Goal: Obtain resource: Download file/media

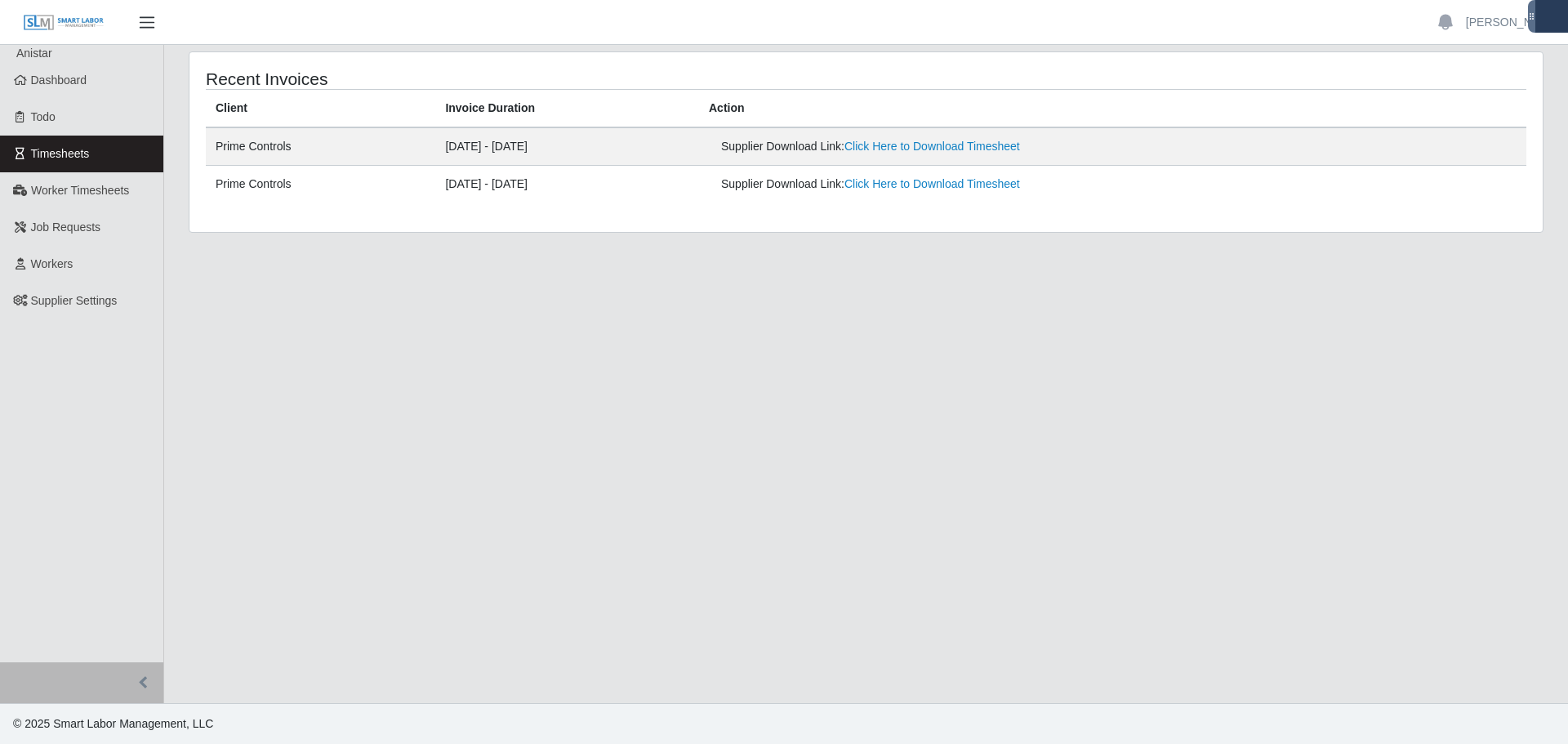
click at [138, 30] on span "button" at bounding box center [147, 22] width 21 height 19
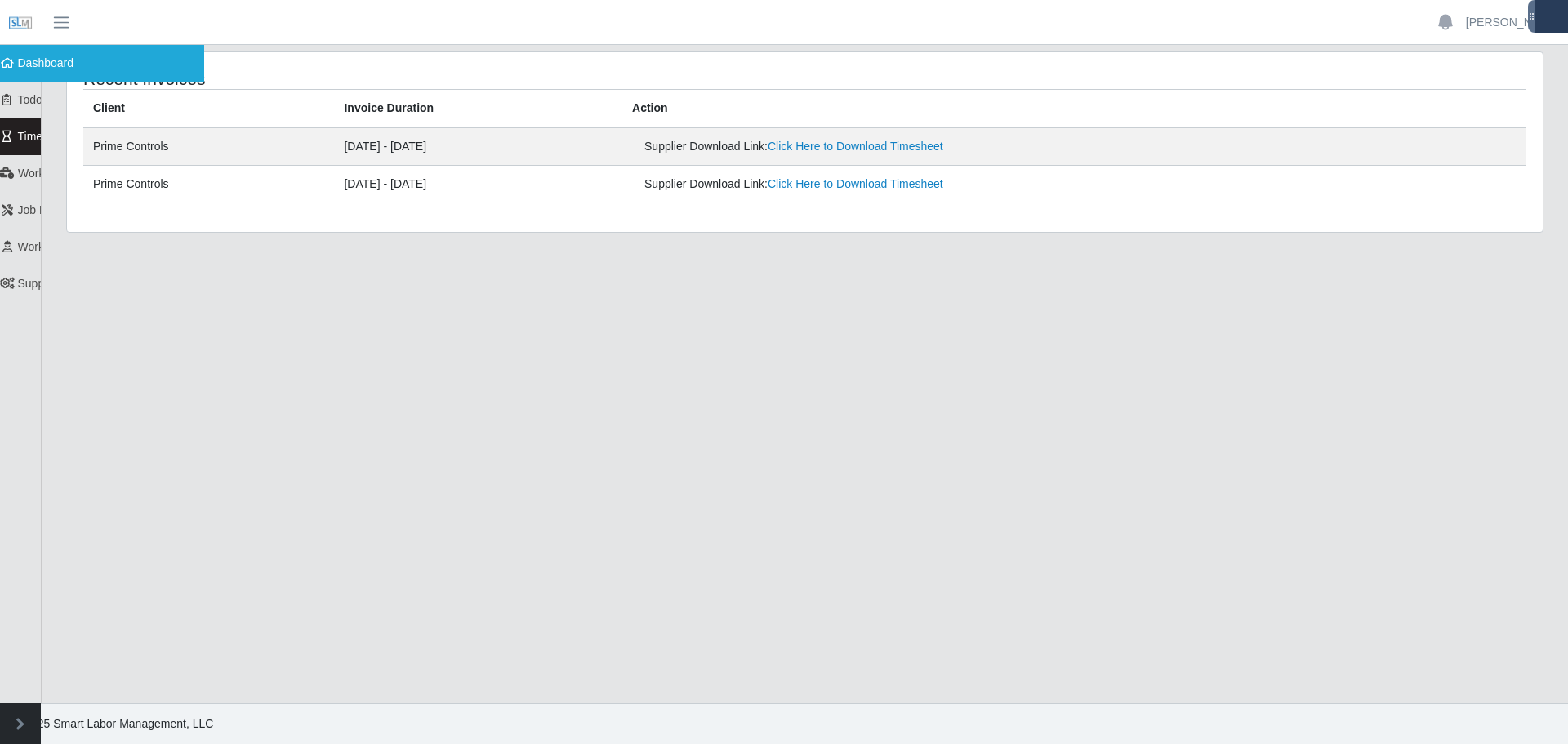
click at [22, 67] on span "Dashboard" at bounding box center [46, 63] width 57 height 13
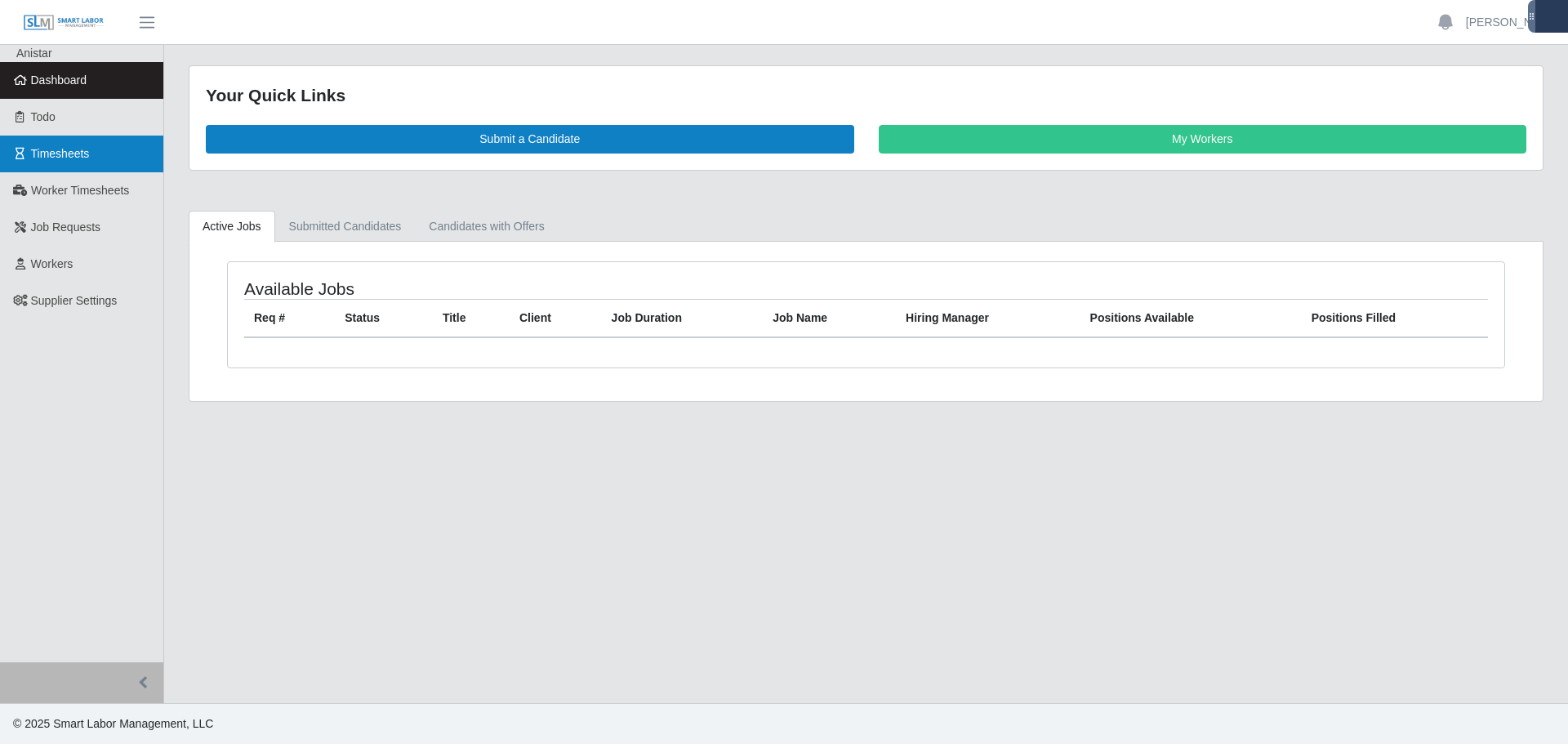
click at [69, 160] on span "Timesheets" at bounding box center [60, 153] width 59 height 13
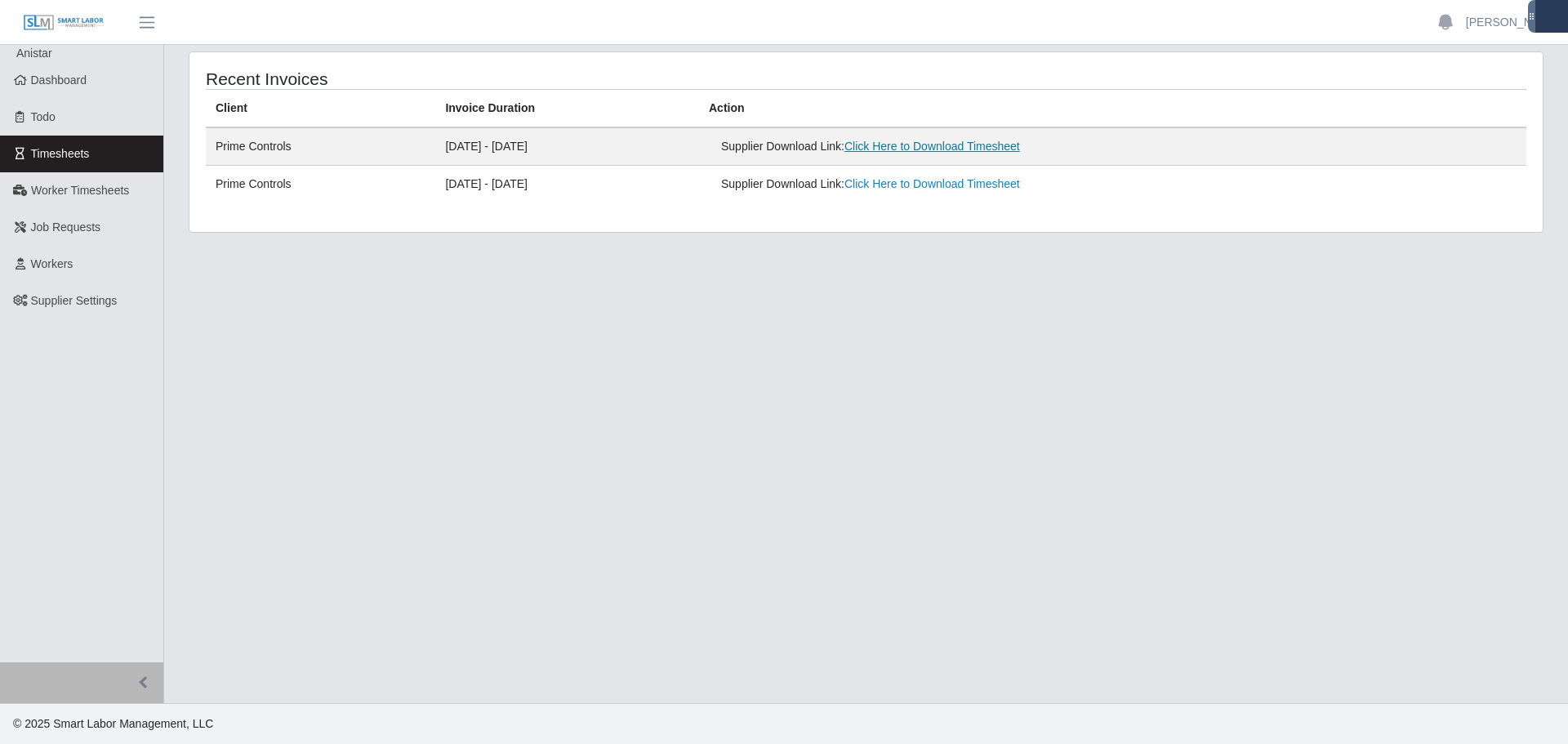
click at [1011, 140] on link "Click Here to Download Timesheet" at bounding box center [932, 146] width 176 height 13
